Goal: Information Seeking & Learning: Learn about a topic

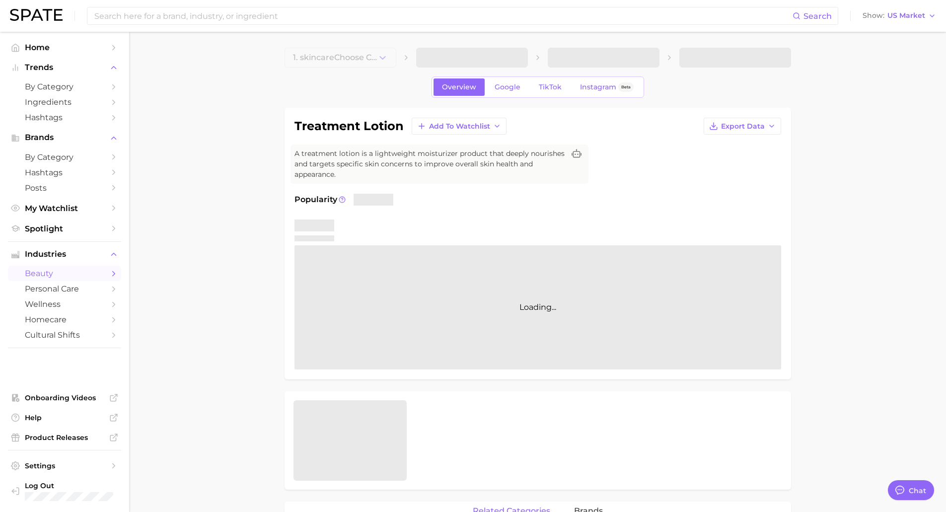
type textarea "x"
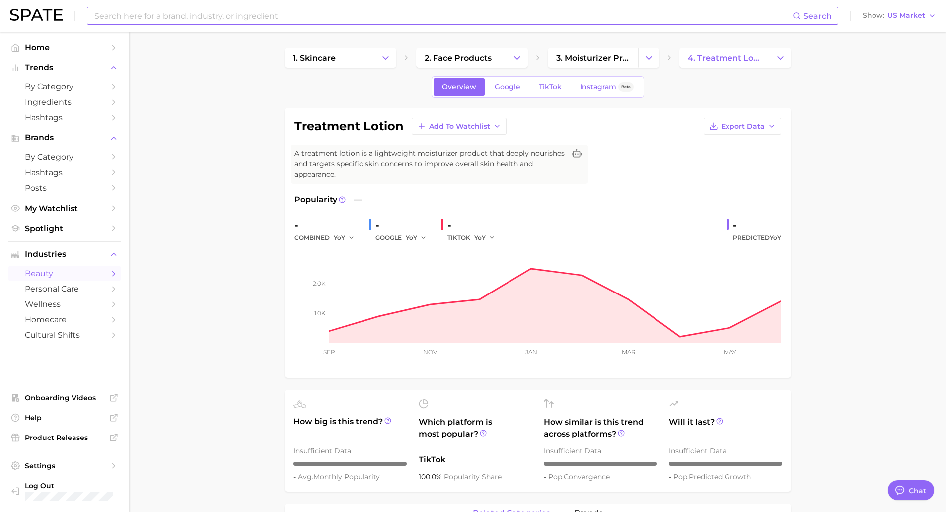
click at [432, 18] on input at bounding box center [443, 15] width 700 height 17
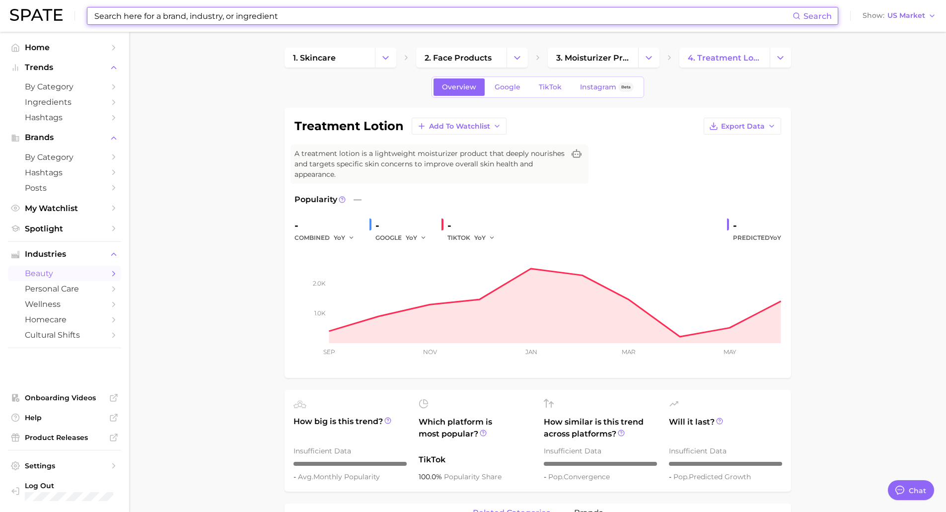
paste input "rhode skin"
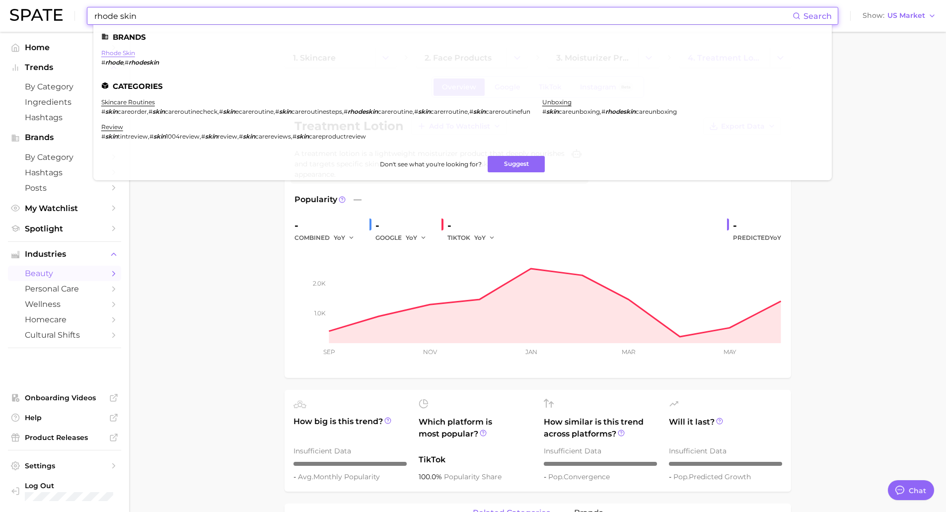
type input "rhode skin"
click at [104, 52] on link "rhode skin" at bounding box center [118, 52] width 34 height 7
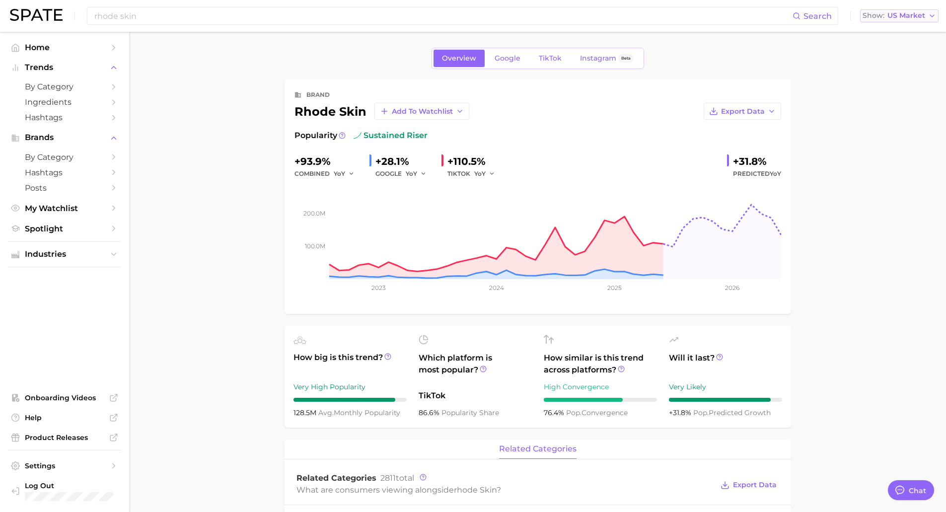
click at [912, 18] on span "US Market" at bounding box center [907, 15] width 38 height 5
click at [55, 155] on span "by Category" at bounding box center [64, 157] width 79 height 9
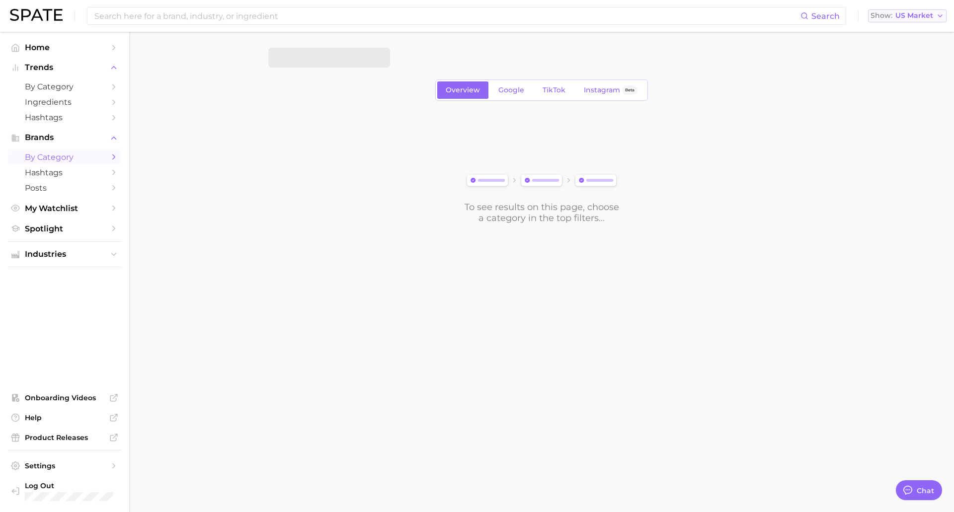
click at [917, 10] on button "Show US Market" at bounding box center [907, 15] width 78 height 13
click at [887, 125] on span "Global" at bounding box center [875, 121] width 23 height 8
click at [358, 61] on span at bounding box center [329, 58] width 122 height 20
click at [318, 58] on span "1. Choose Category" at bounding box center [314, 57] width 74 height 9
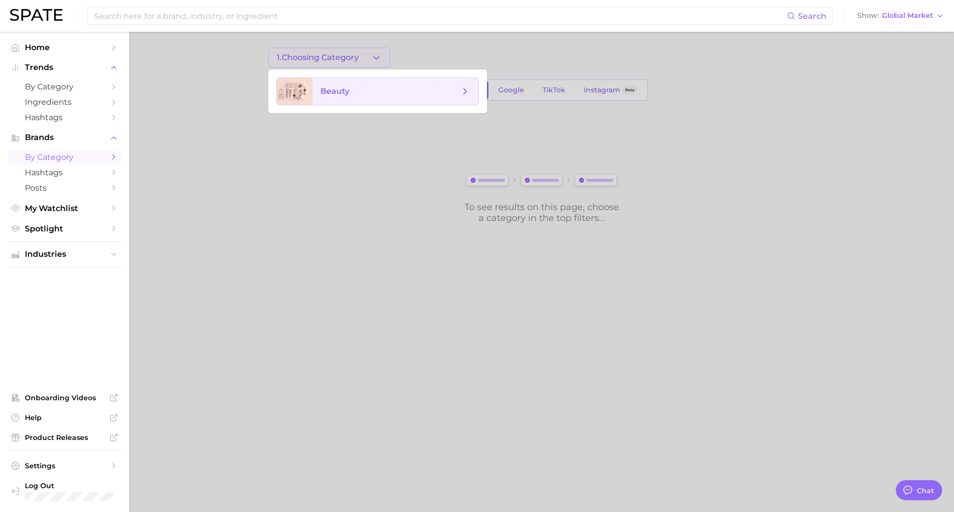
click at [324, 95] on span "beauty" at bounding box center [334, 90] width 29 height 9
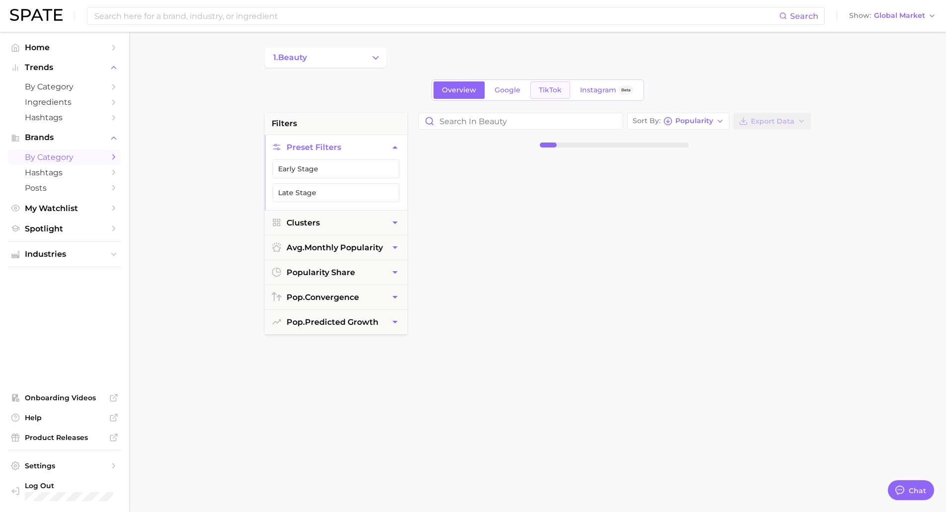
click at [547, 93] on span "TikTok" at bounding box center [550, 90] width 23 height 8
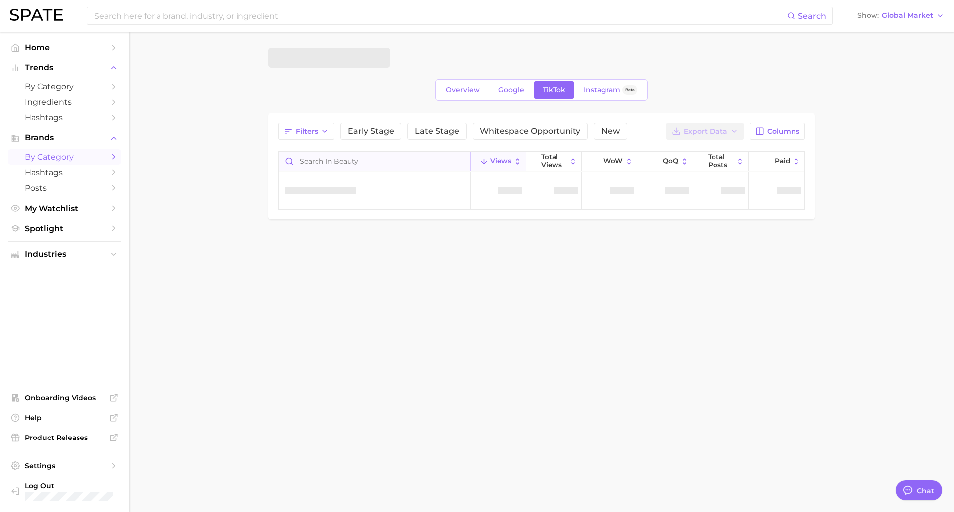
click at [309, 159] on input "Search in beauty" at bounding box center [374, 161] width 191 height 19
type input "t"
click at [323, 279] on body "Search Show Global Market Home Trends by Category Ingredients Hashtags Brands b…" at bounding box center [477, 256] width 954 height 512
click at [317, 155] on input "Search in beauty" at bounding box center [370, 161] width 191 height 19
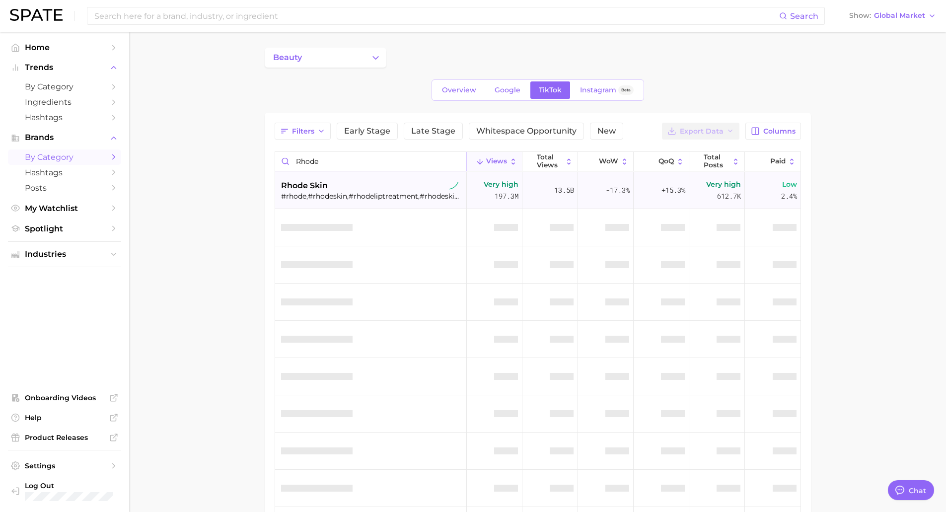
type input "rhode"
click at [353, 177] on div "rhode skin #rhode,#rhodeskin,#rhodeliptreatment,#rhodeskincare,#rhodeblush,#rho…" at bounding box center [372, 190] width 182 height 37
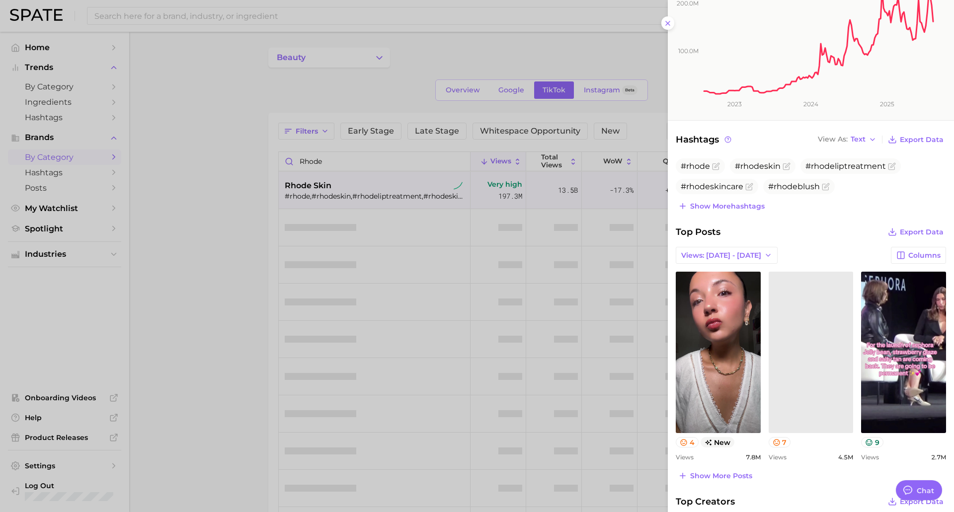
scroll to position [199, 0]
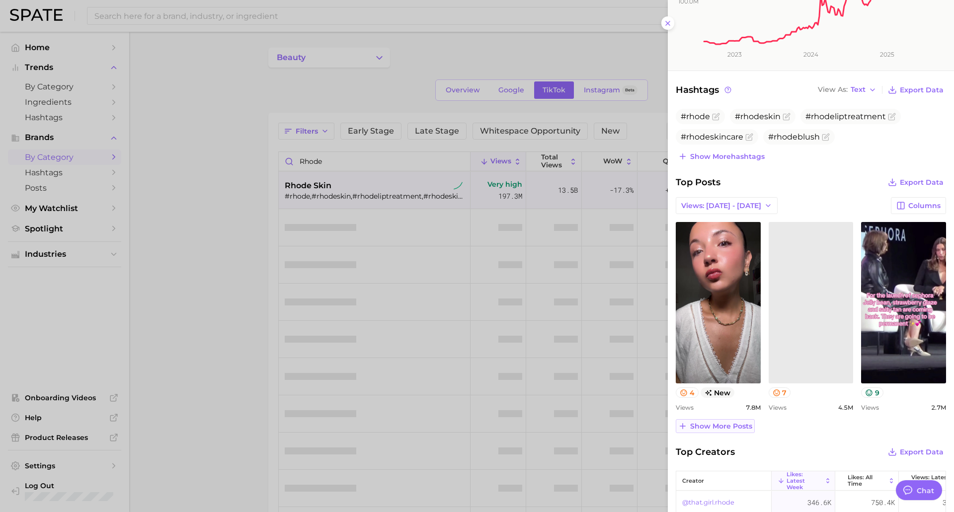
click at [715, 424] on span "Show more posts" at bounding box center [721, 426] width 62 height 8
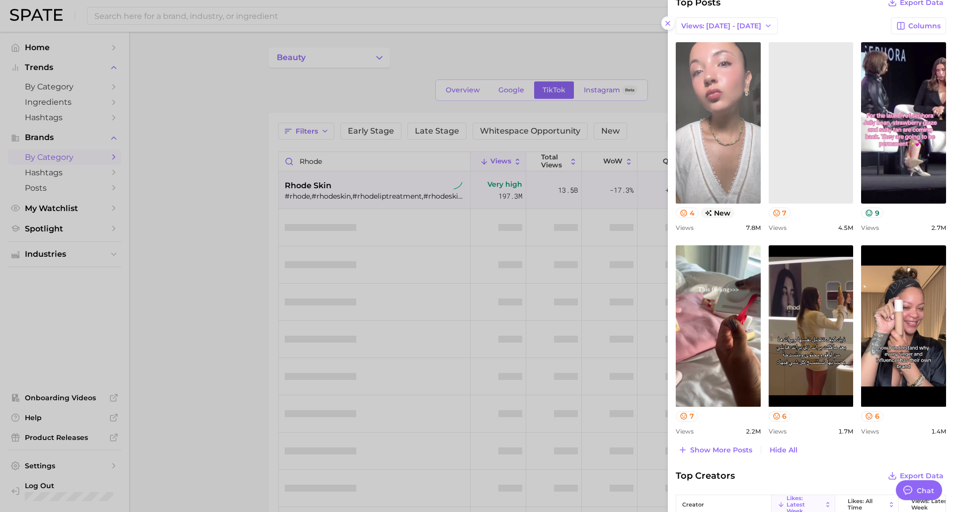
scroll to position [397, 0]
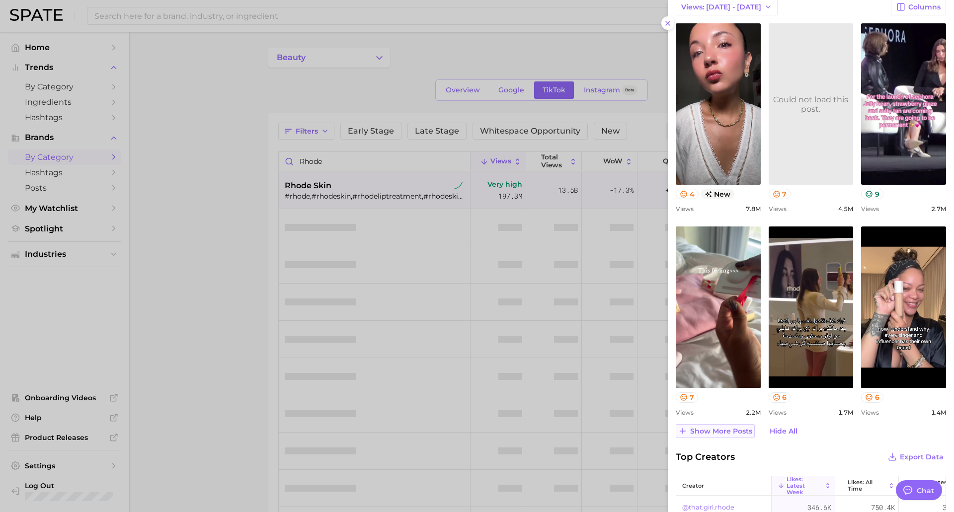
click at [720, 431] on span "Show more posts" at bounding box center [721, 431] width 62 height 8
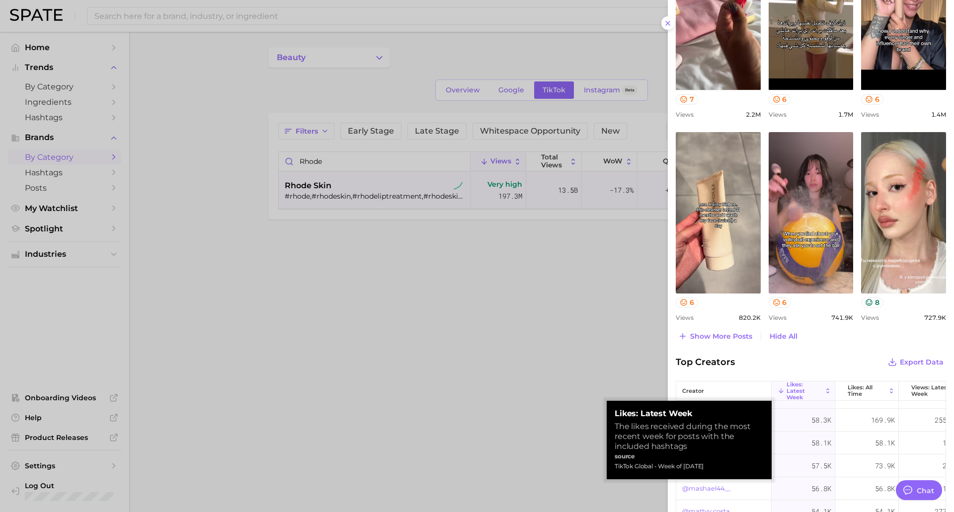
scroll to position [338, 0]
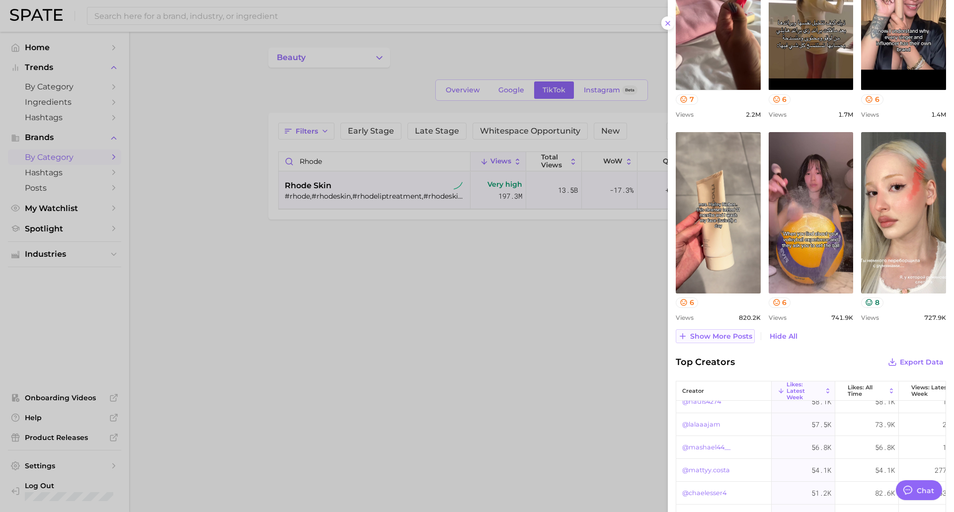
click at [720, 338] on span "Show more posts" at bounding box center [721, 336] width 62 height 8
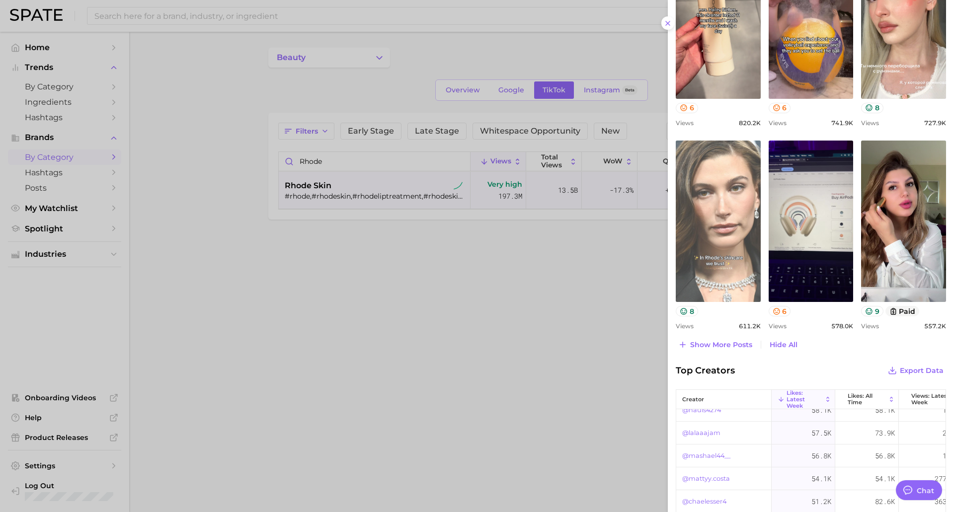
scroll to position [894, 0]
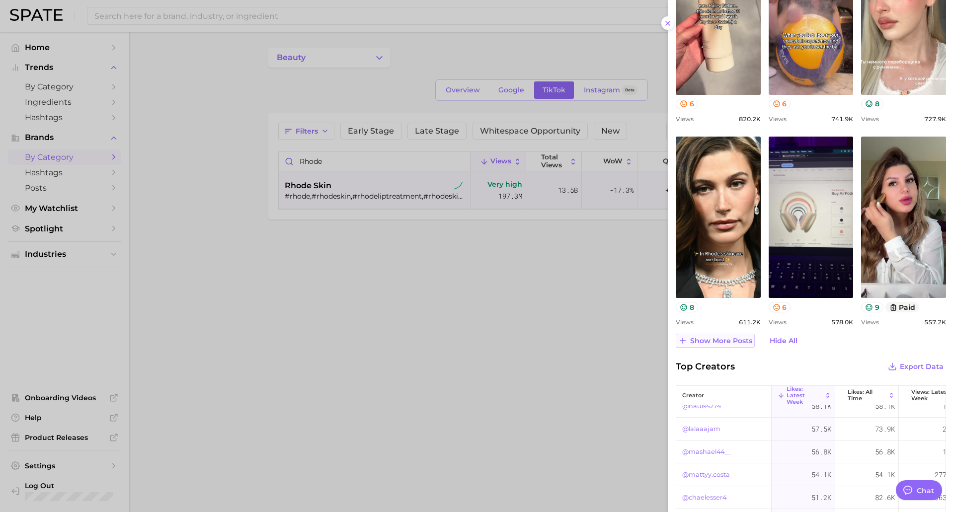
click at [704, 339] on span "Show more posts" at bounding box center [721, 341] width 62 height 8
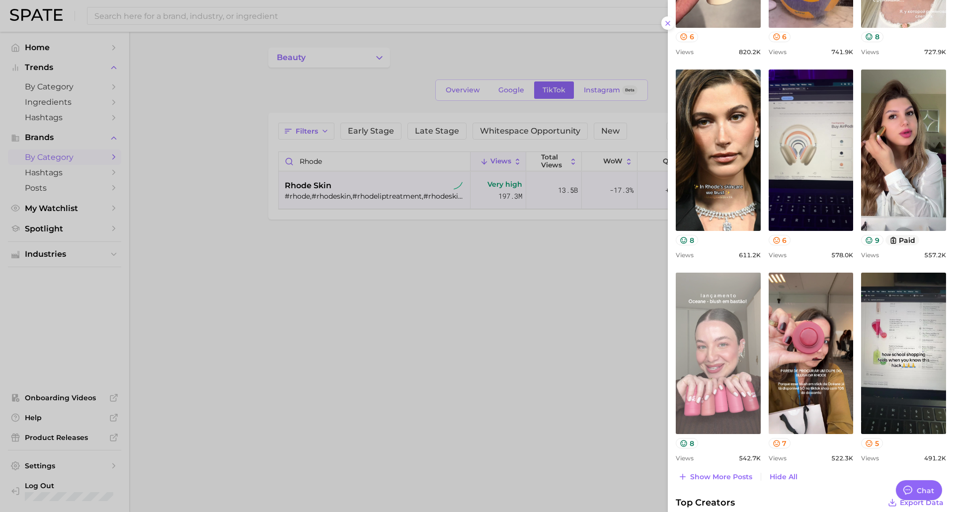
scroll to position [1093, 0]
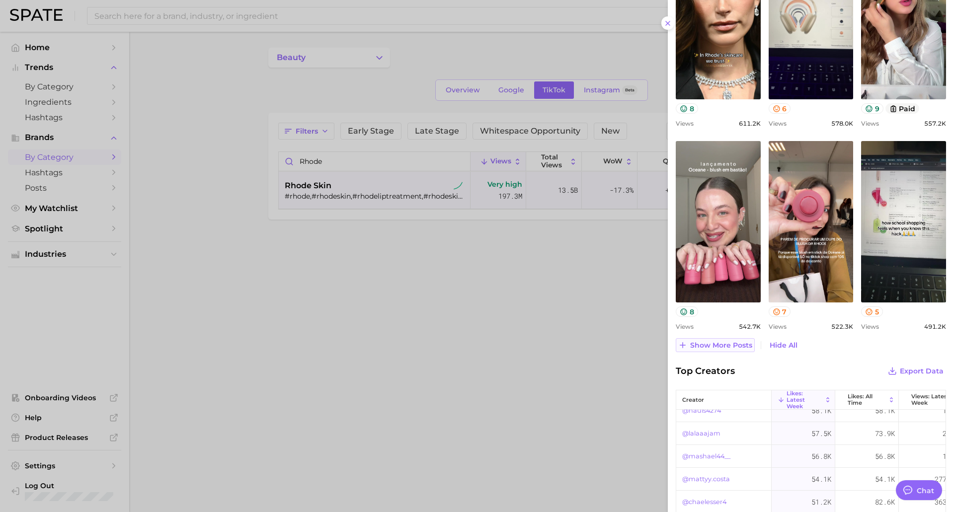
click at [729, 349] on span "Show more posts" at bounding box center [721, 345] width 62 height 8
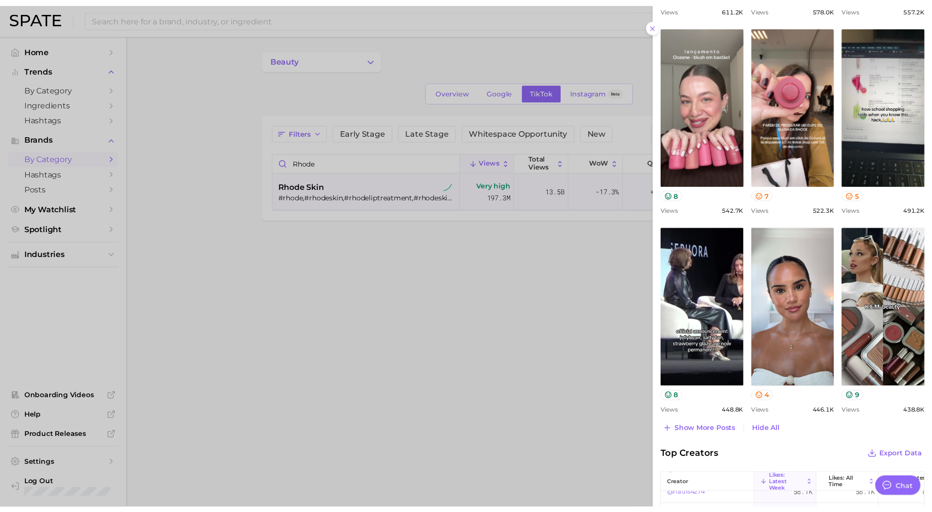
scroll to position [1242, 0]
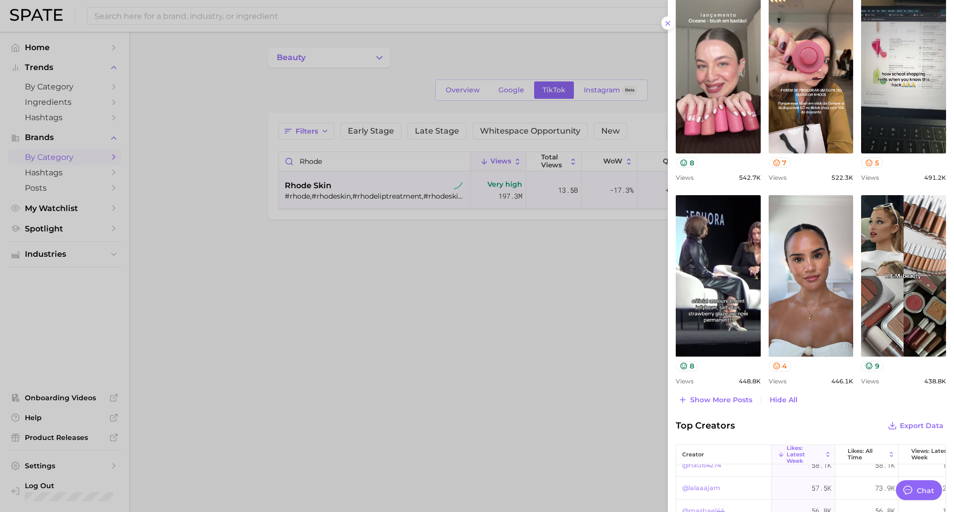
type textarea "x"
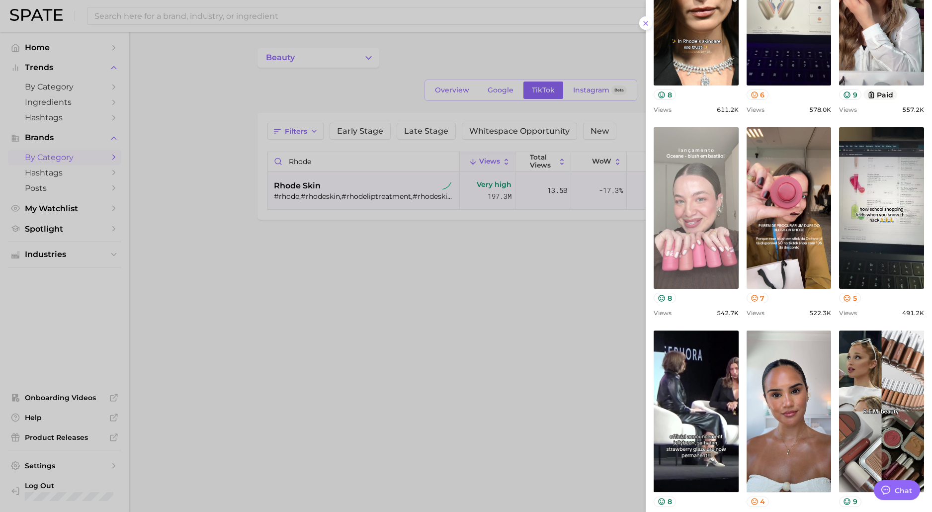
scroll to position [1093, 0]
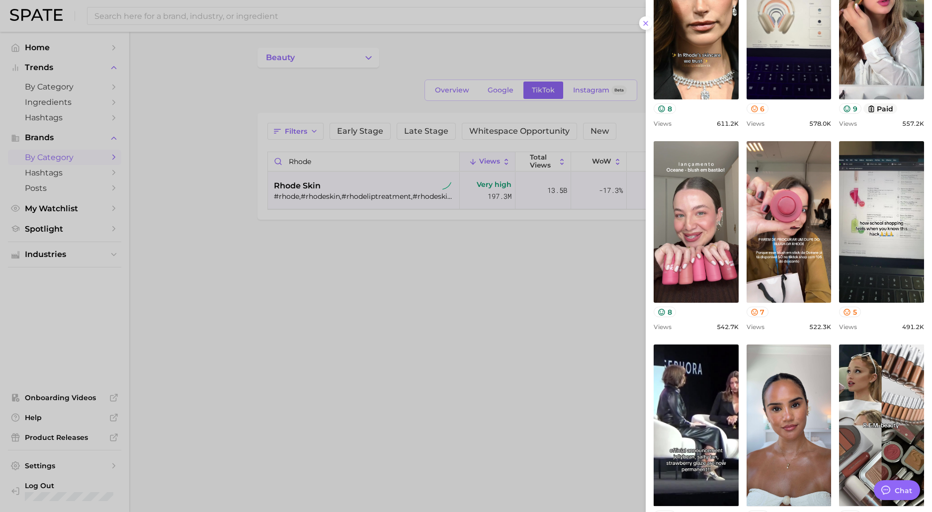
drag, startPoint x: 699, startPoint y: 176, endPoint x: 676, endPoint y: 131, distance: 50.7
drag, startPoint x: 287, startPoint y: 331, endPoint x: 299, endPoint y: 293, distance: 40.2
click at [287, 329] on div at bounding box center [466, 256] width 932 height 512
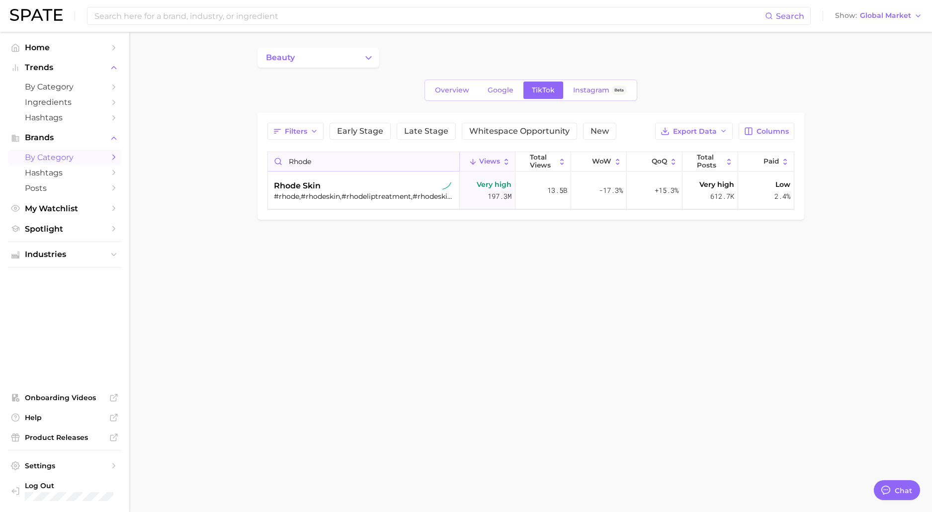
click at [292, 160] on input "rhode" at bounding box center [363, 161] width 191 height 19
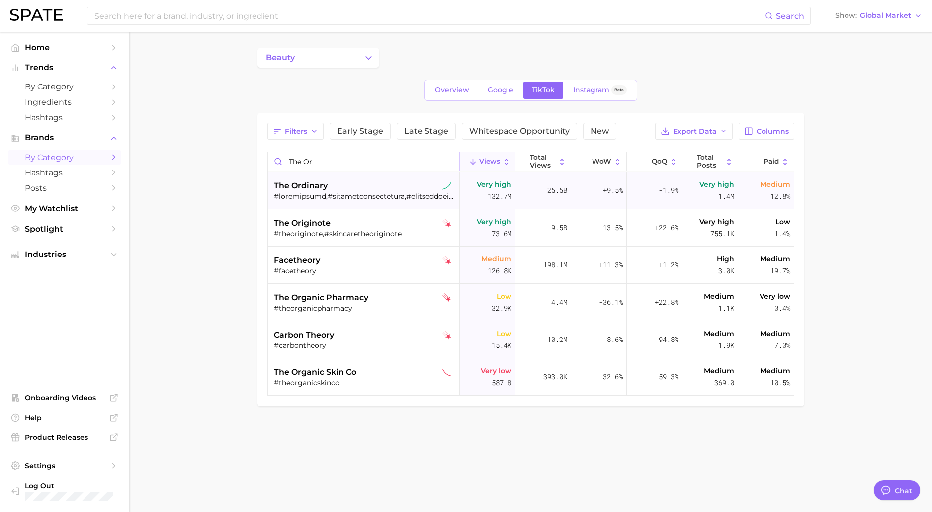
type input "the or"
click at [329, 181] on div "the ordinary" at bounding box center [365, 186] width 182 height 12
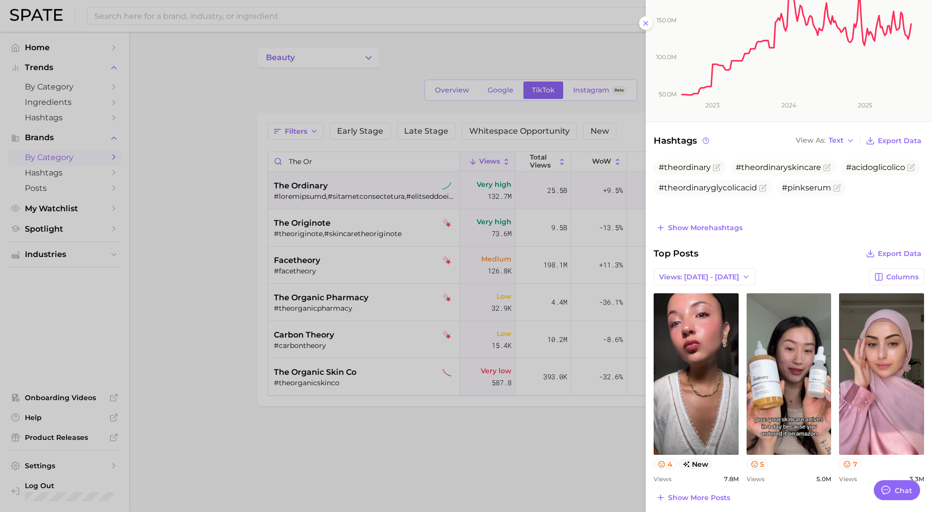
scroll to position [248, 0]
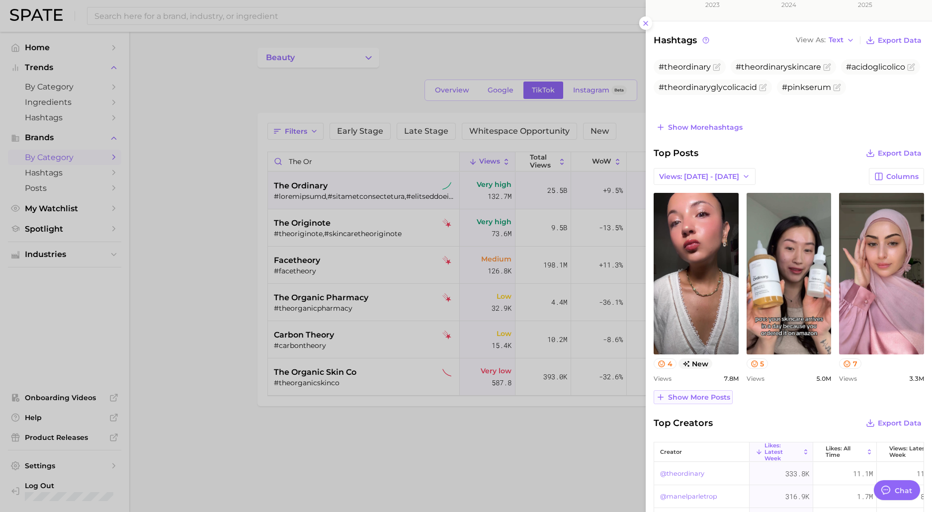
click at [692, 394] on span "Show more posts" at bounding box center [699, 397] width 62 height 8
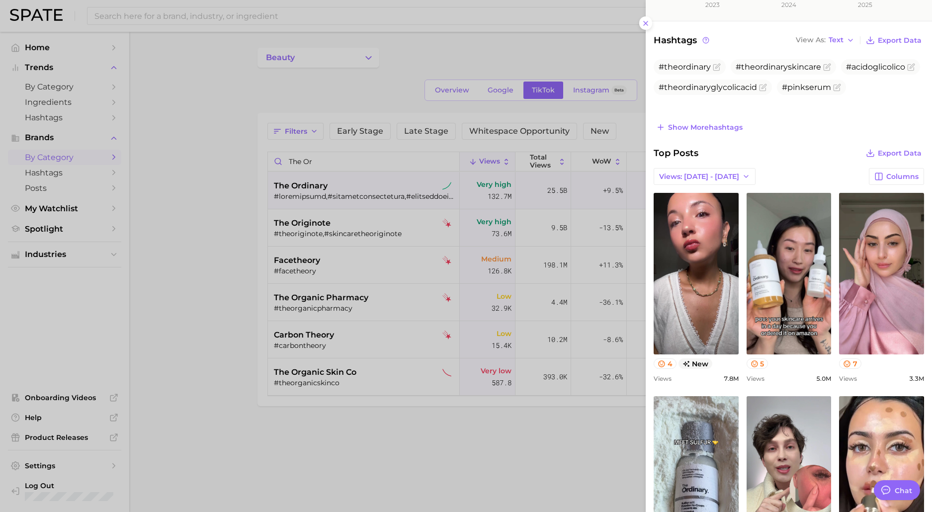
scroll to position [447, 0]
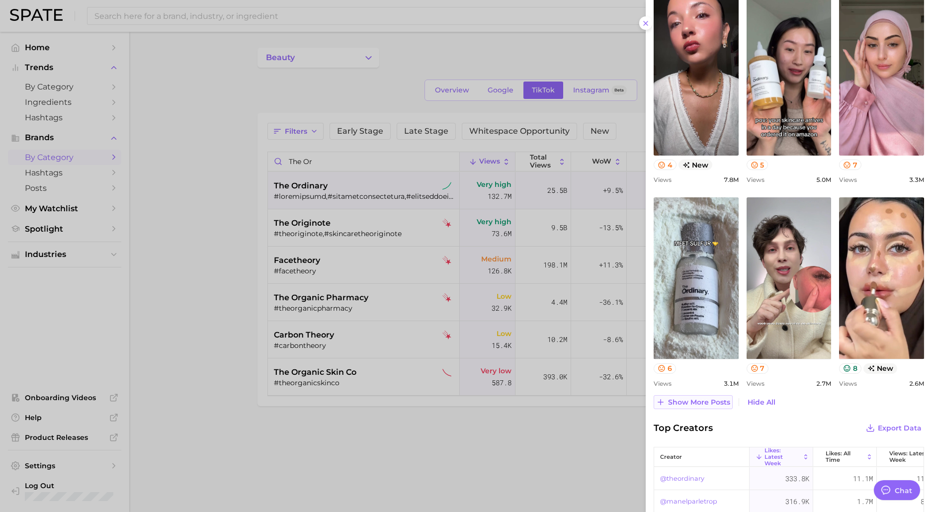
click at [684, 399] on span "Show more posts" at bounding box center [699, 402] width 62 height 8
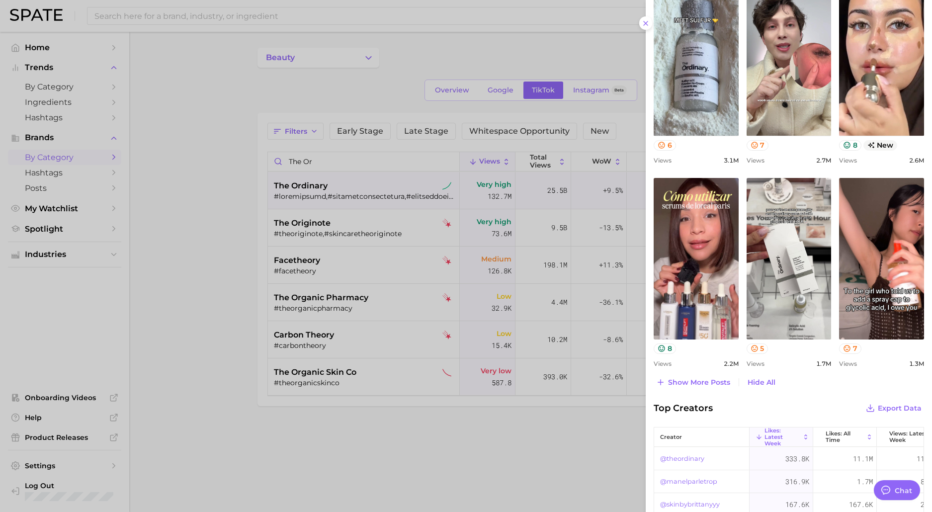
scroll to position [696, 0]
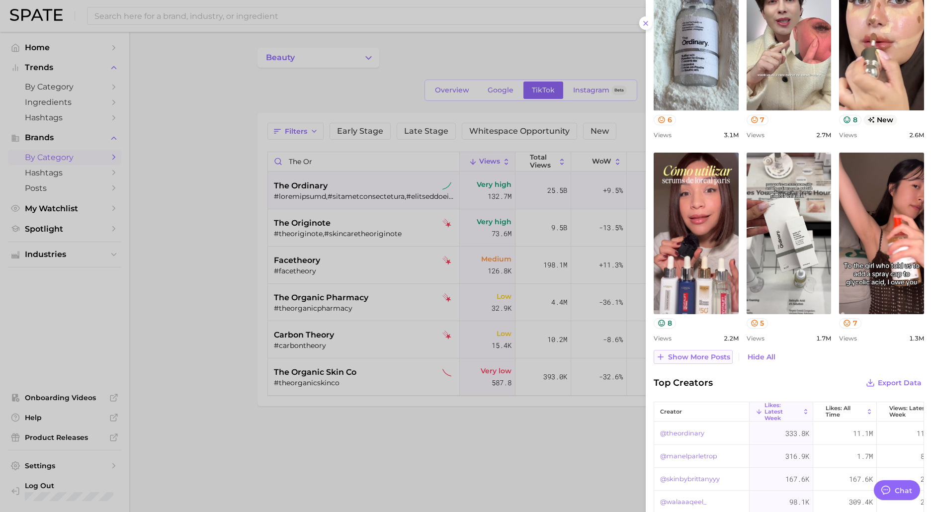
click at [690, 356] on span "Show more posts" at bounding box center [699, 357] width 62 height 8
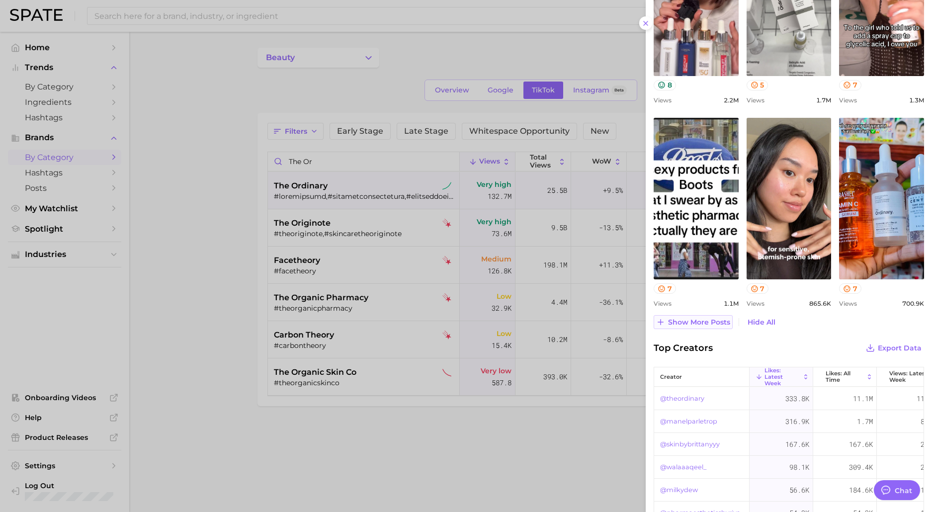
scroll to position [991, 0]
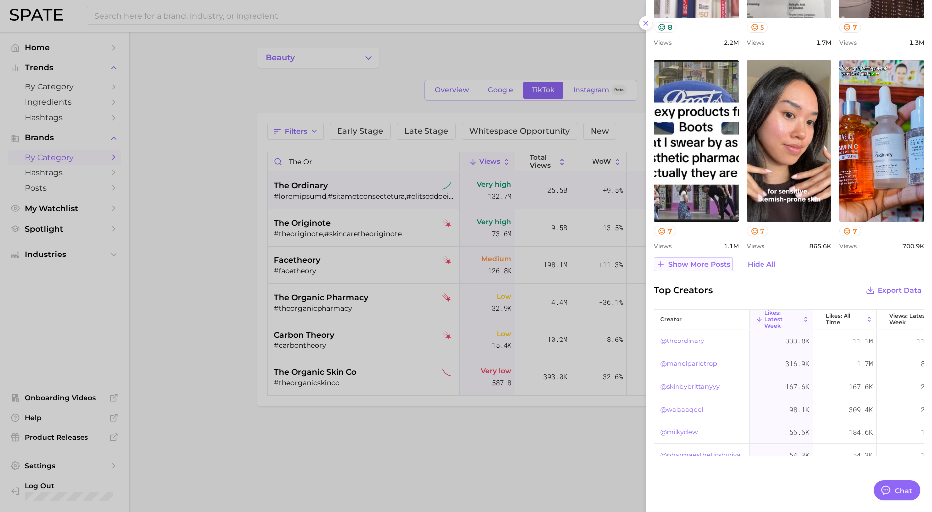
click at [685, 264] on span "Show more posts" at bounding box center [699, 264] width 62 height 8
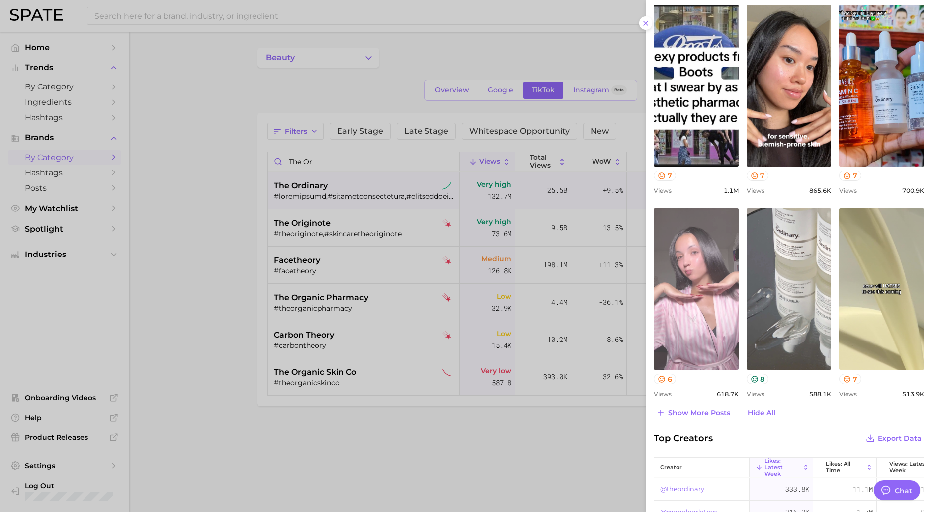
scroll to position [1190, 0]
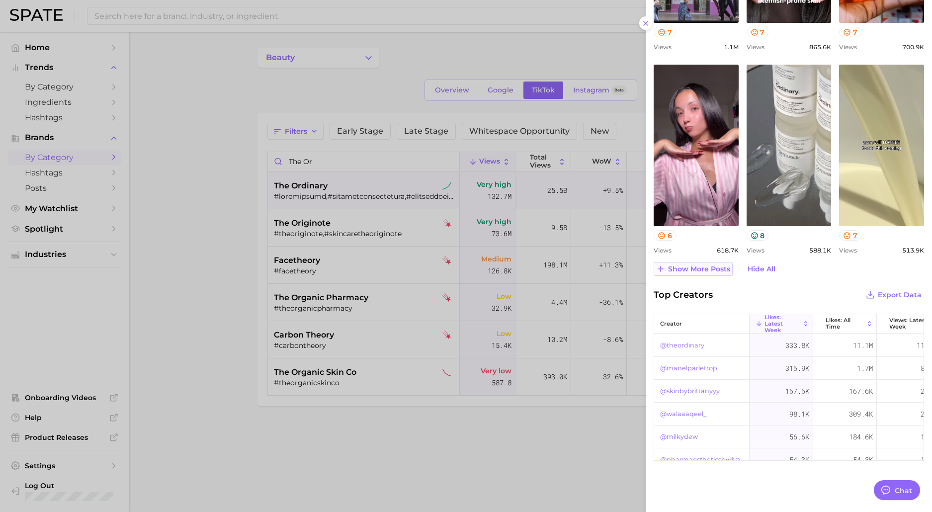
click at [688, 268] on span "Show more posts" at bounding box center [699, 269] width 62 height 8
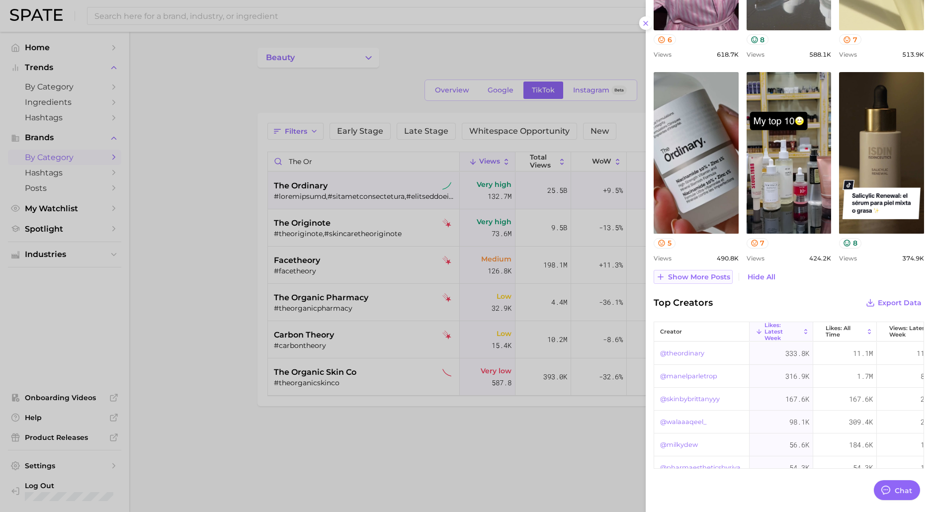
scroll to position [1398, 0]
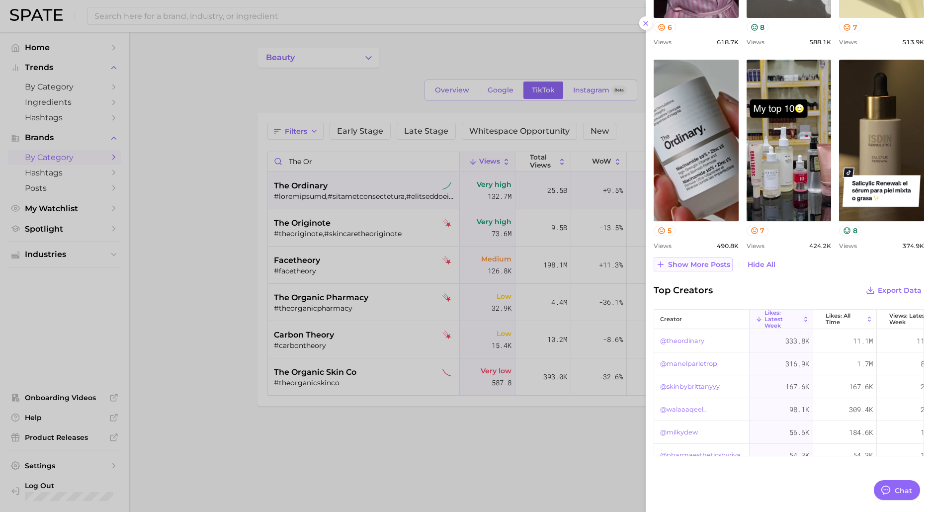
click at [684, 270] on button "Show more posts" at bounding box center [692, 264] width 79 height 14
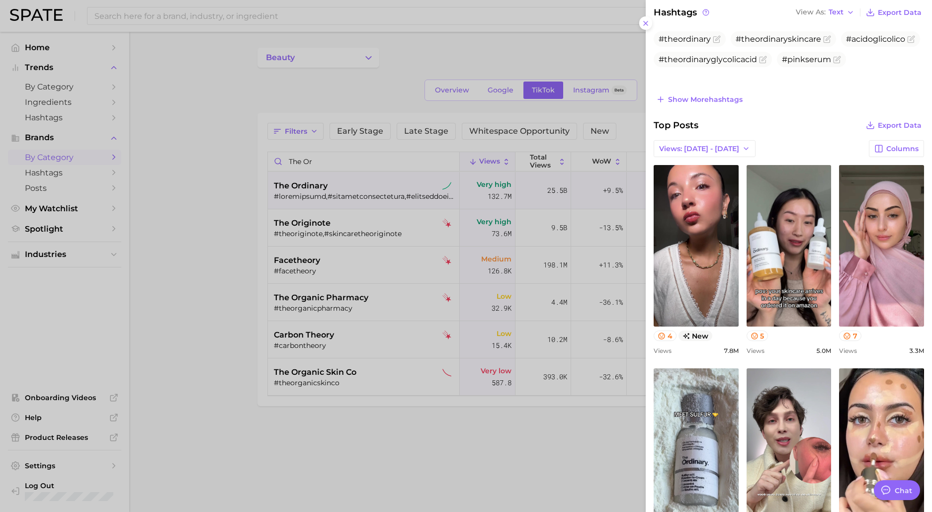
scroll to position [0, 0]
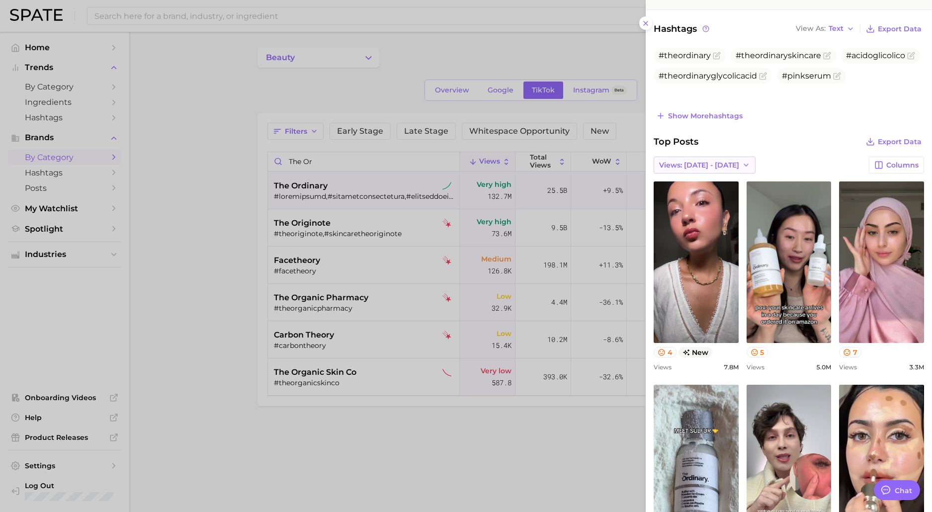
click at [717, 172] on button "Views: [DATE] - [DATE]" at bounding box center [704, 164] width 102 height 17
click at [703, 200] on span "Views: [DATE] - [DATE]" at bounding box center [698, 201] width 80 height 8
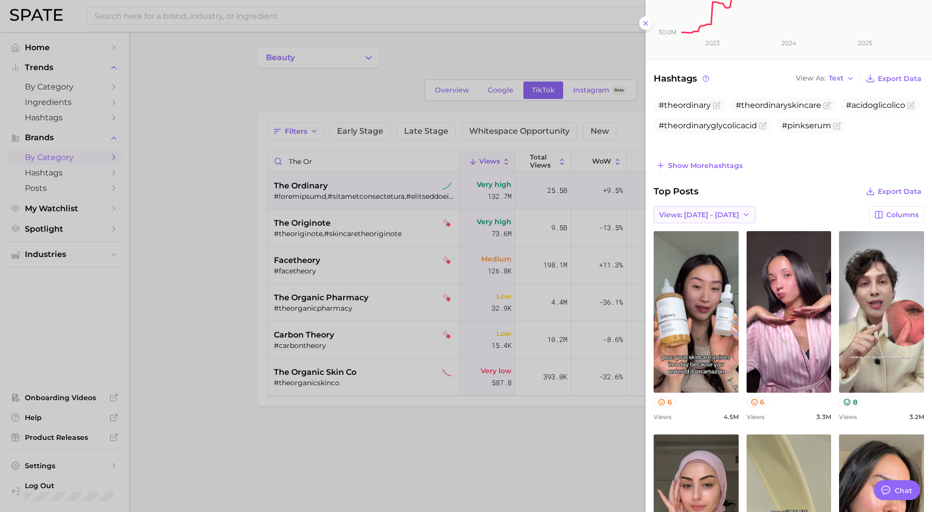
click at [709, 215] on span "Views: [DATE] - [DATE]" at bounding box center [699, 215] width 80 height 8
